Goal: Task Accomplishment & Management: Use online tool/utility

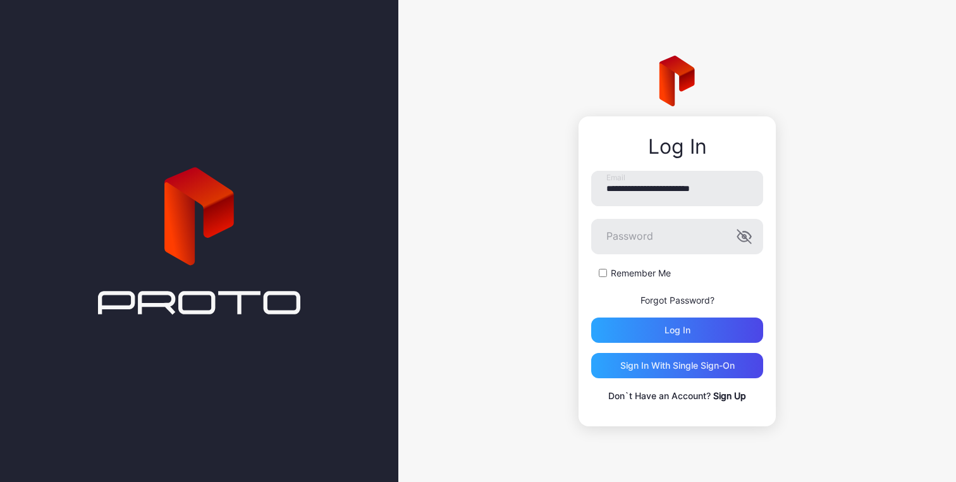
scroll to position [0, 5]
type input "**********"
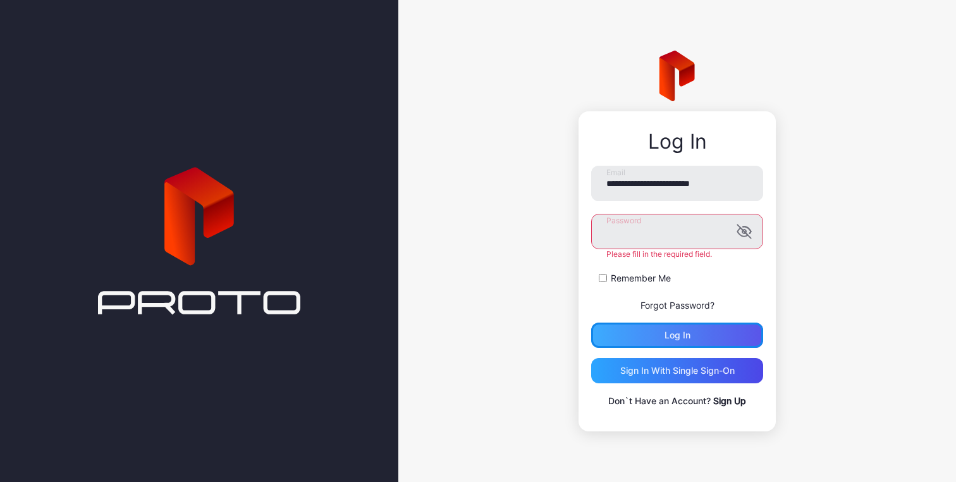
click at [679, 342] on div "Log in" at bounding box center [677, 334] width 172 height 25
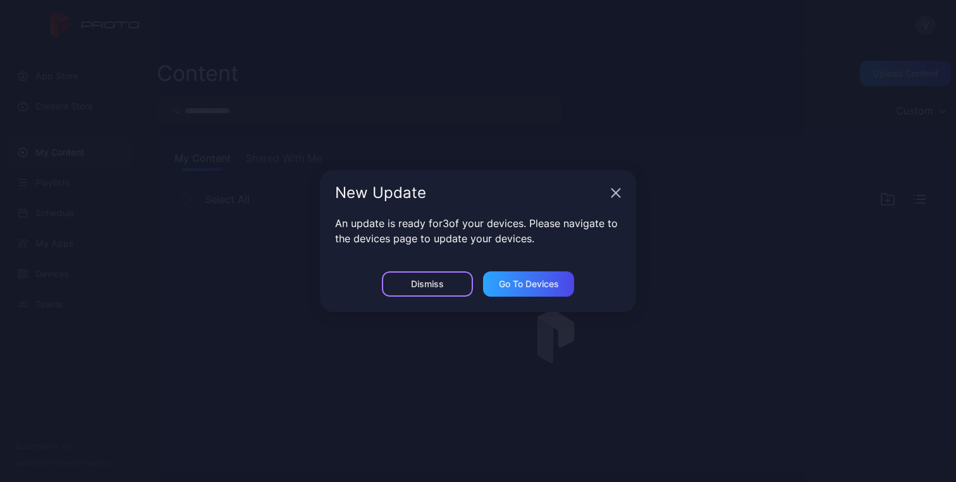
click at [440, 286] on div "Dismiss" at bounding box center [427, 284] width 33 height 10
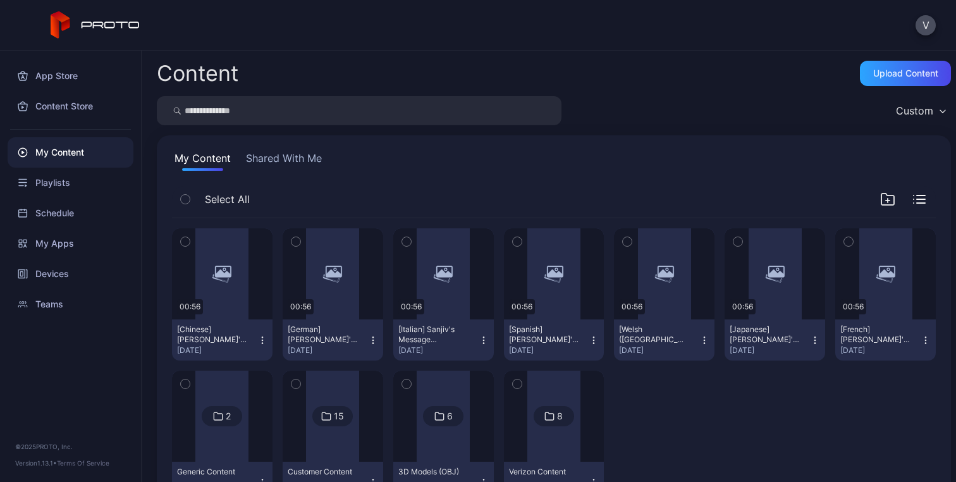
scroll to position [56, 0]
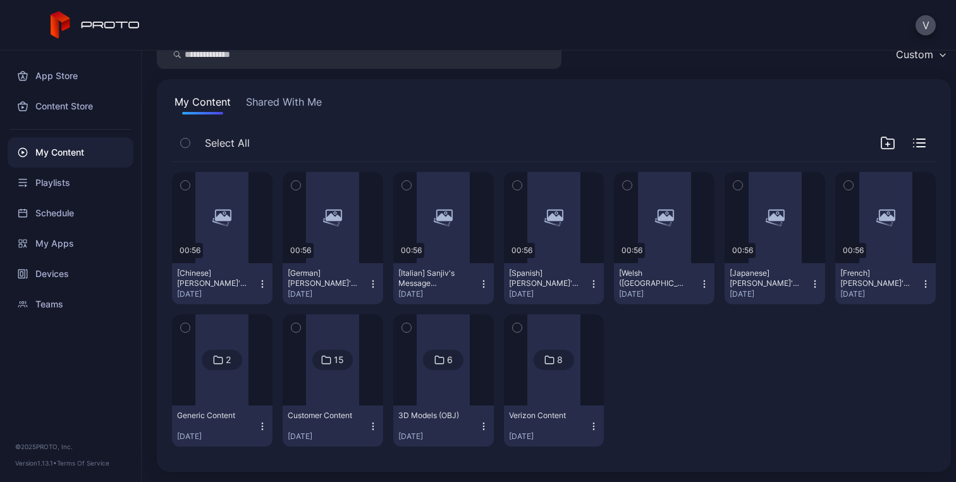
click at [334, 355] on div "15" at bounding box center [339, 359] width 10 height 11
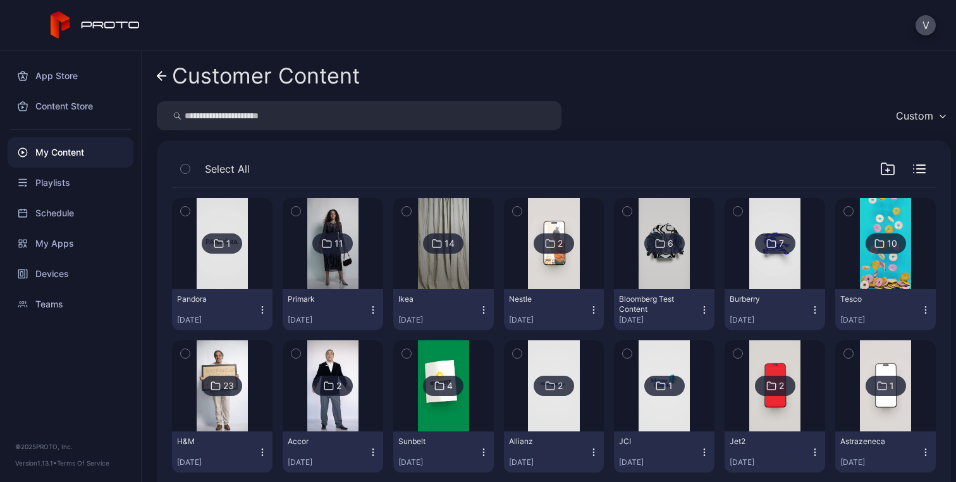
click at [880, 167] on icon "button" at bounding box center [887, 168] width 15 height 15
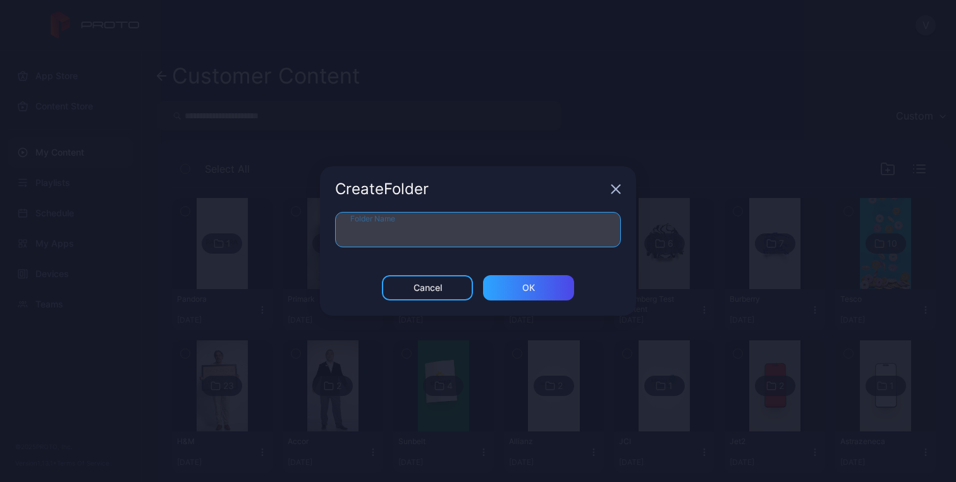
click at [422, 238] on input "Folder Name" at bounding box center [478, 229] width 286 height 35
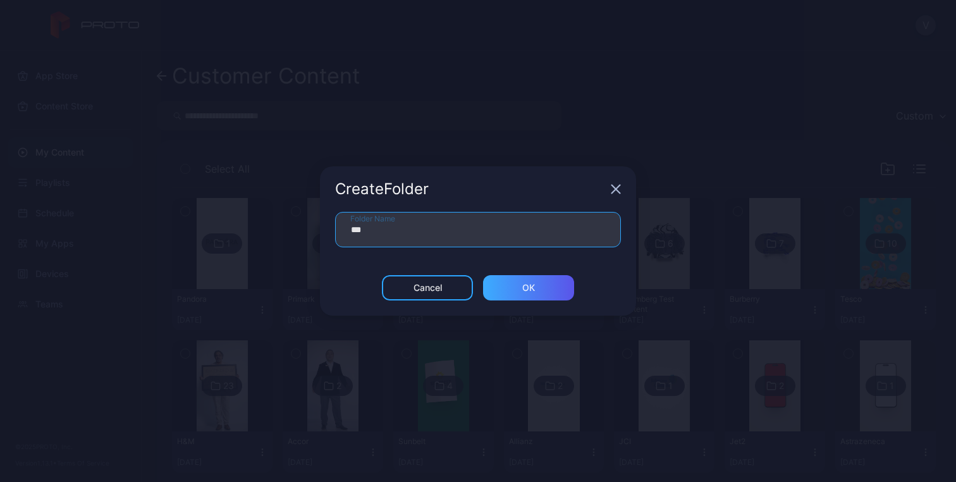
type input "***"
click at [508, 282] on div "ОК" at bounding box center [528, 287] width 91 height 25
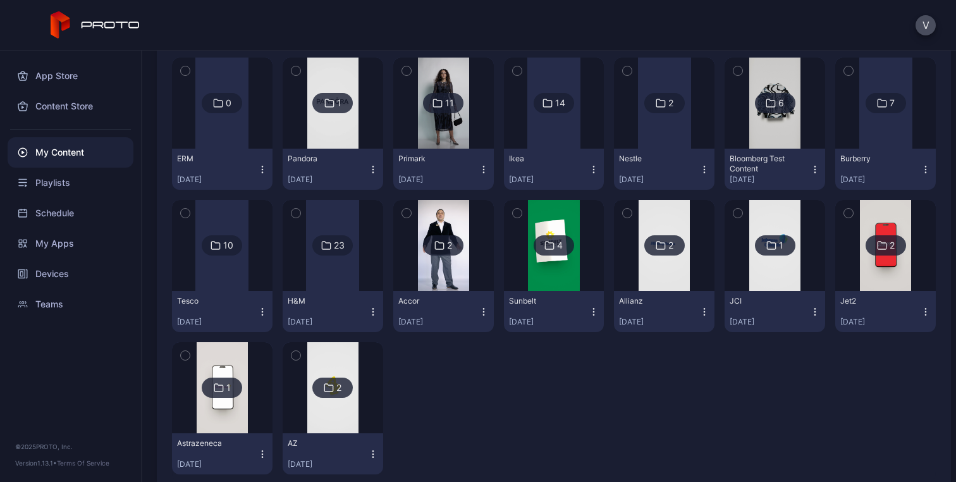
scroll to position [148, 0]
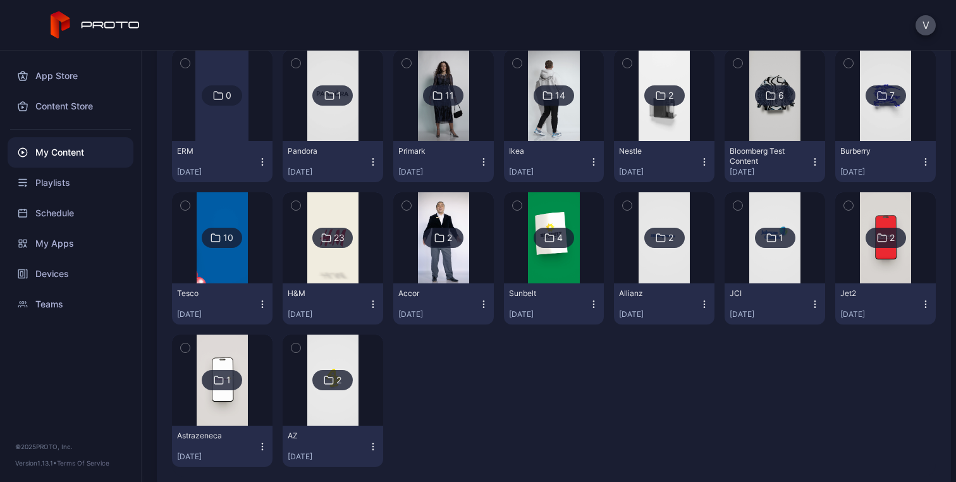
click at [222, 90] on div "0" at bounding box center [222, 95] width 40 height 20
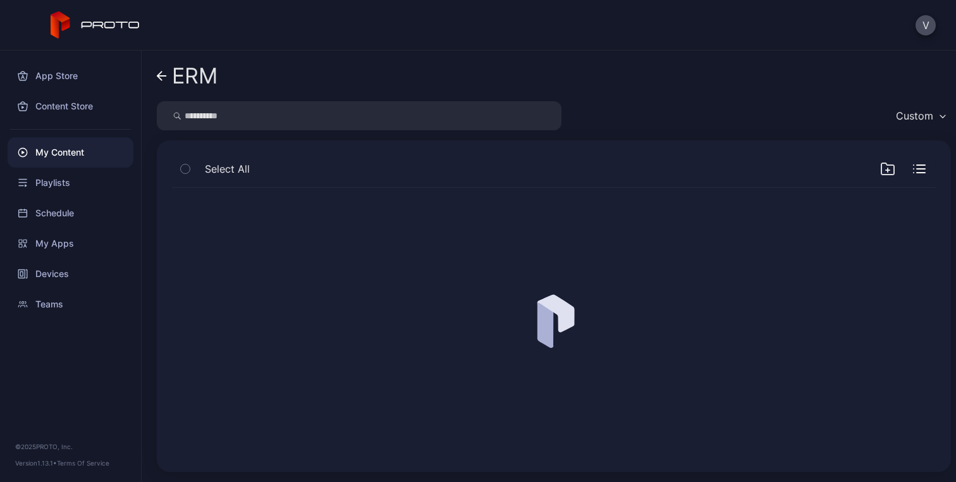
click at [159, 76] on icon at bounding box center [161, 76] width 9 height 0
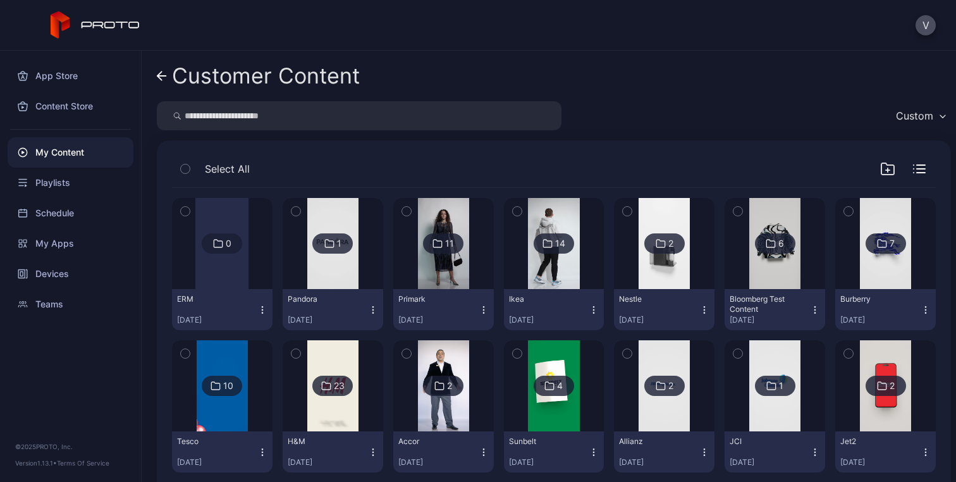
click at [166, 74] on icon at bounding box center [162, 76] width 10 height 11
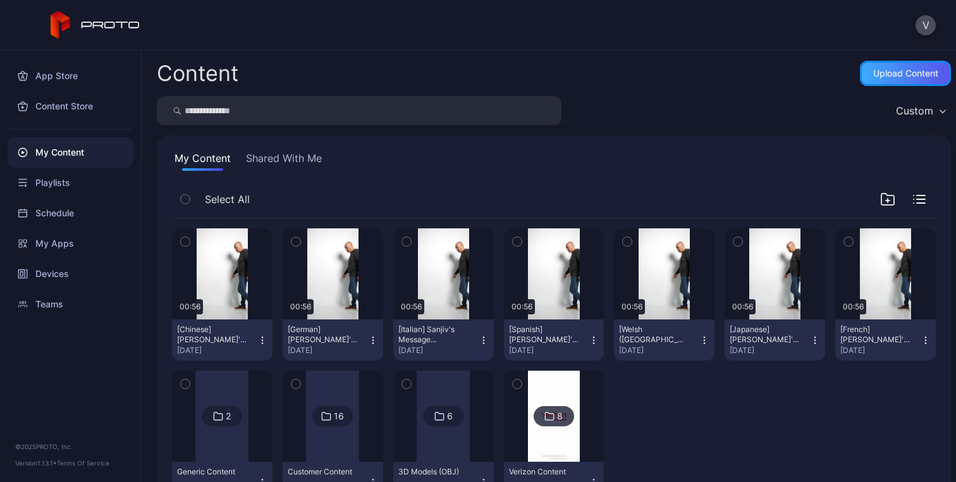
click at [878, 75] on div "Upload Content" at bounding box center [905, 73] width 65 height 10
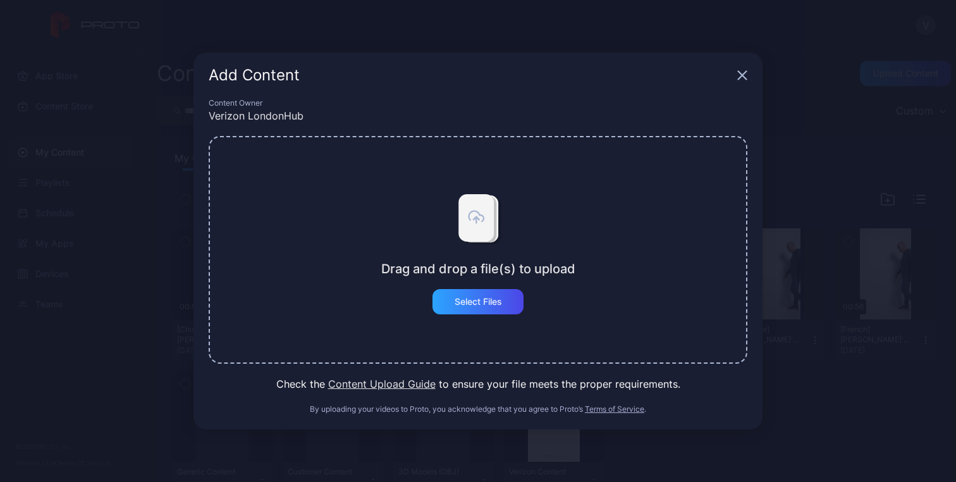
click at [456, 316] on div "Drag and drop a file(s) to upload Select Files" at bounding box center [478, 250] width 538 height 228
click at [475, 303] on div "Select Files" at bounding box center [477, 301] width 47 height 10
